Goal: Transaction & Acquisition: Purchase product/service

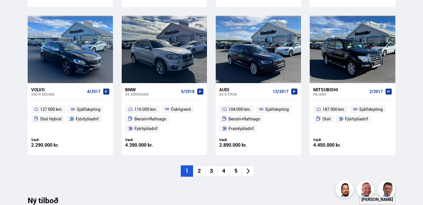
scroll to position [402, 0]
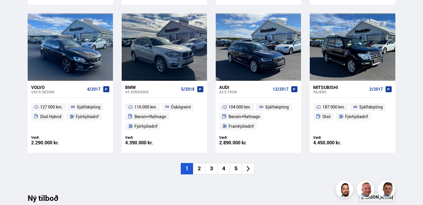
click at [198, 170] on li "2" at bounding box center [199, 168] width 12 height 11
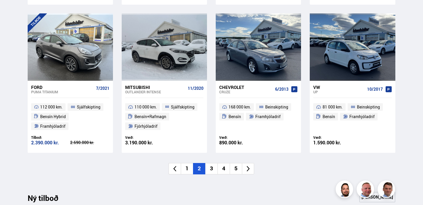
click at [212, 168] on li "3" at bounding box center [211, 168] width 12 height 11
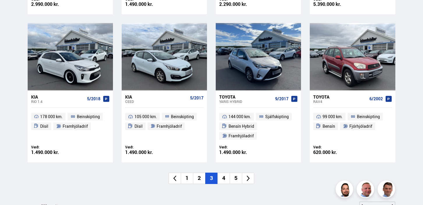
click at [177, 173] on li at bounding box center [175, 178] width 12 height 11
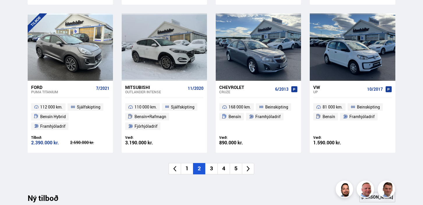
click at [176, 169] on icon at bounding box center [175, 169] width 3 height 6
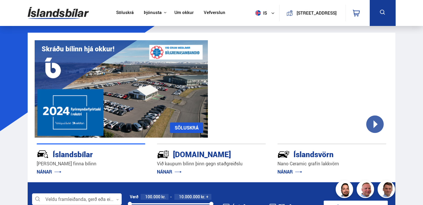
scroll to position [0, 0]
click at [120, 12] on link "Söluskrá" at bounding box center [124, 13] width 17 height 6
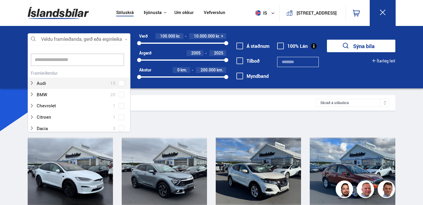
click at [105, 38] on div at bounding box center [79, 40] width 103 height 12
click at [115, 38] on div at bounding box center [79, 40] width 103 height 12
click at [64, 34] on div at bounding box center [79, 40] width 103 height 12
type input "***"
click at [22, 60] on div "Veldu framleiðanda, gerð eða eiginleika 0 kia Hreinsa valið Audi 15 BMW 20 Chev…" at bounding box center [211, 57] width 423 height 62
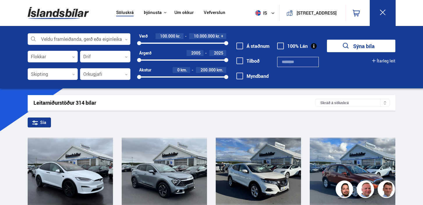
click at [62, 38] on div at bounding box center [79, 40] width 103 height 12
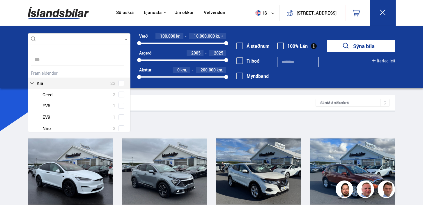
type input "***"
click at [361, 46] on button "Sýna bíla" at bounding box center [361, 46] width 68 height 13
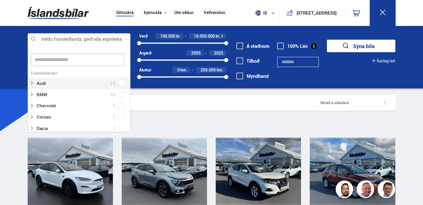
scroll to position [87, 101]
click at [126, 40] on icon at bounding box center [126, 39] width 3 height 3
click at [101, 64] on input at bounding box center [78, 60] width 94 height 12
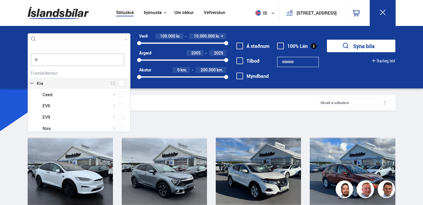
scroll to position [0, 0]
type input "***"
click at [361, 46] on button "Sýna bíla" at bounding box center [361, 46] width 68 height 13
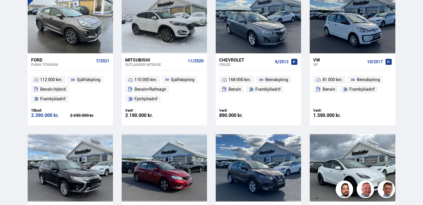
scroll to position [548, 0]
